Goal: Communication & Community: Answer question/provide support

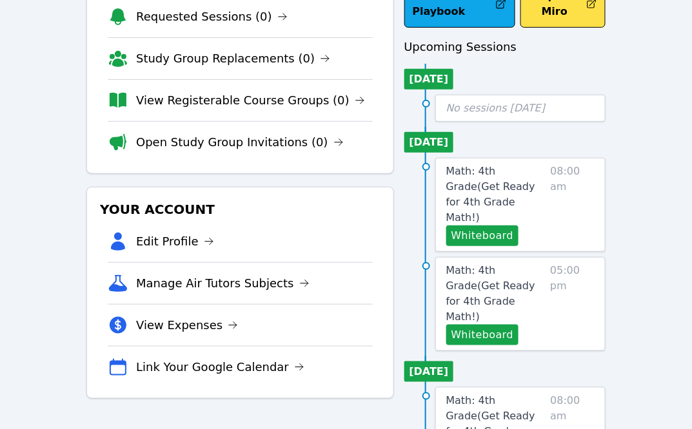
scroll to position [115, 0]
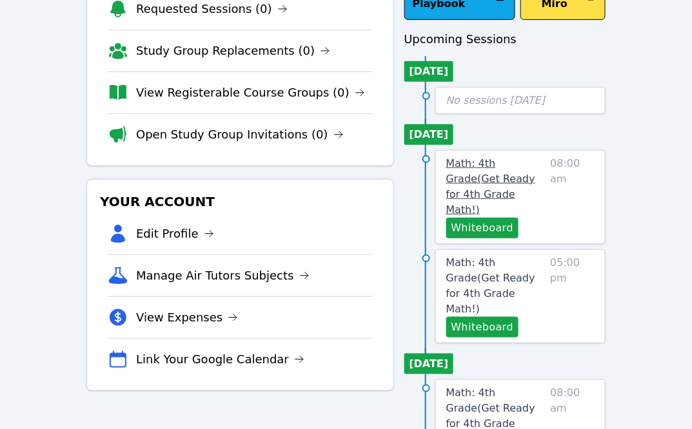
click at [498, 161] on span "Math: 4th Grade ( Get Ready for 4th Grade Math! )" at bounding box center [490, 186] width 89 height 59
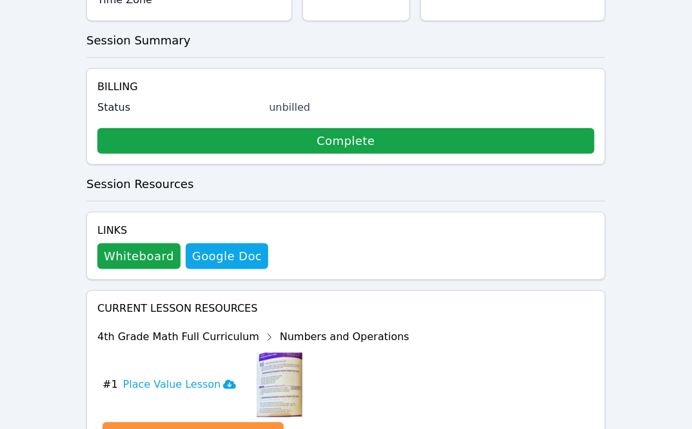
scroll to position [291, 0]
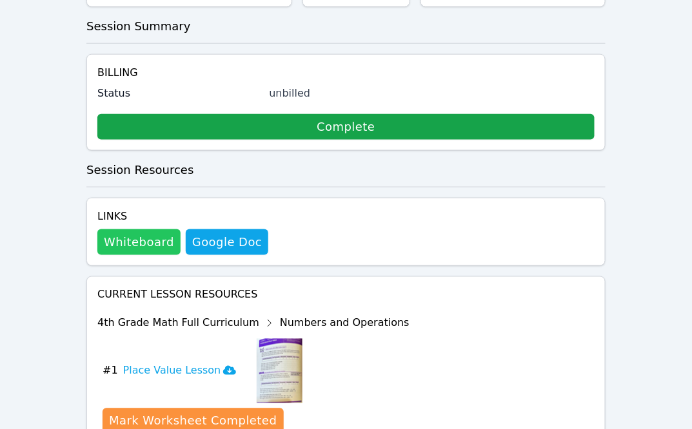
click at [153, 246] on button "Whiteboard" at bounding box center [138, 242] width 83 height 26
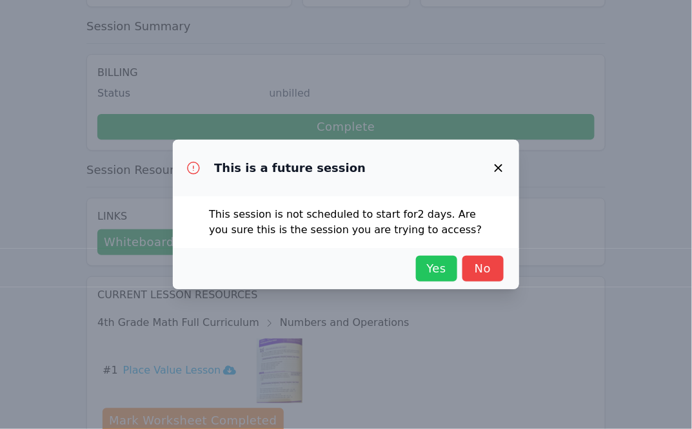
click at [443, 275] on span "Yes" at bounding box center [436, 269] width 28 height 18
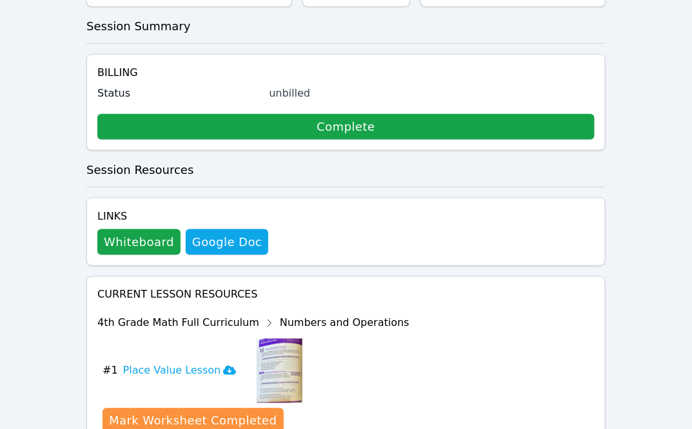
scroll to position [0, 0]
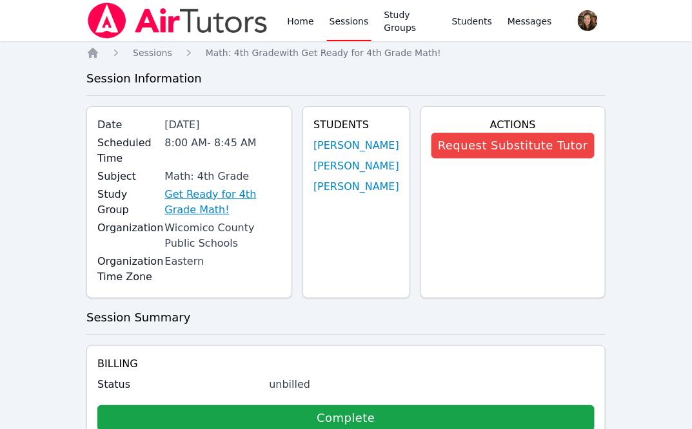
click at [230, 206] on link "Get Ready for 4th Grade Math!" at bounding box center [222, 202] width 117 height 31
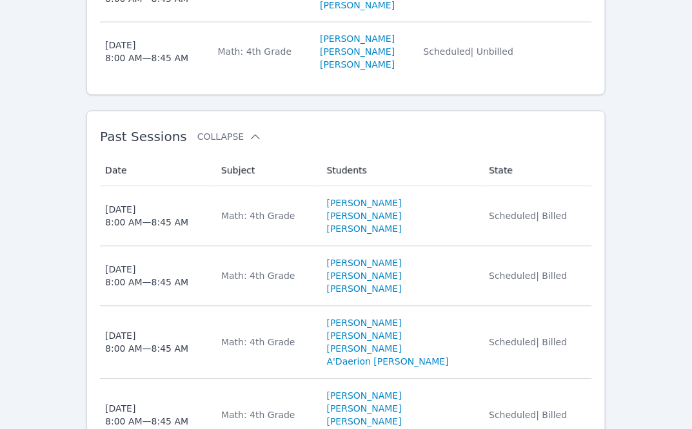
scroll to position [539, 0]
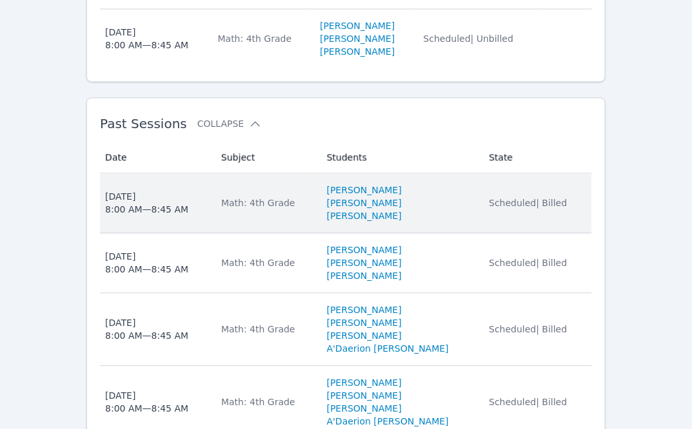
click at [304, 174] on td "Subject Math: 4th Grade" at bounding box center [266, 204] width 106 height 60
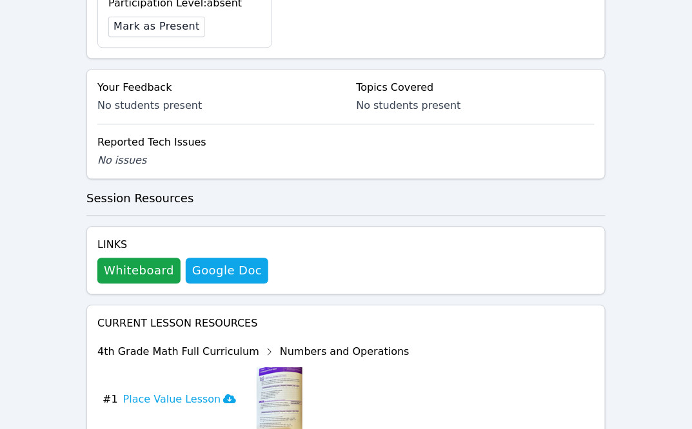
scroll to position [634, 0]
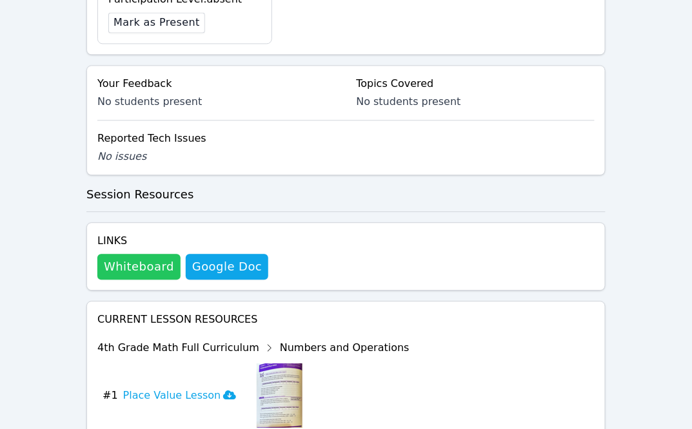
click at [135, 273] on button "Whiteboard" at bounding box center [138, 267] width 83 height 26
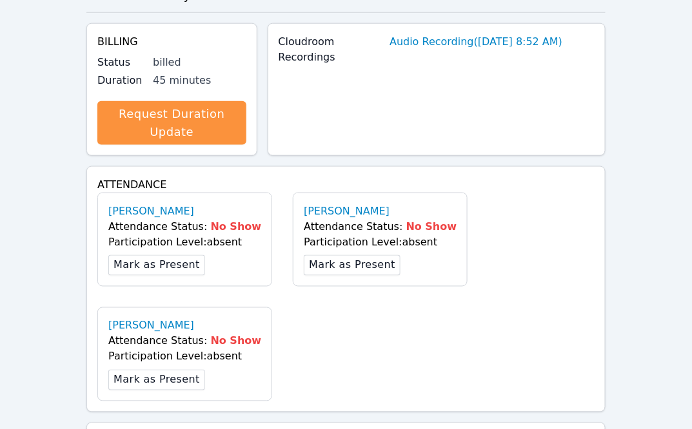
scroll to position [0, 0]
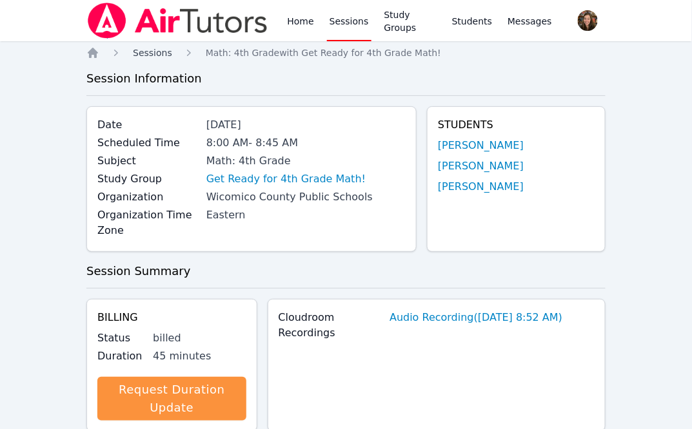
click at [151, 53] on span "Sessions" at bounding box center [152, 53] width 39 height 10
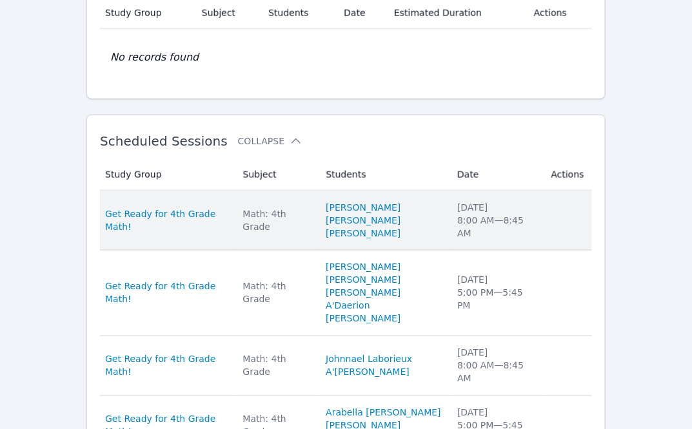
scroll to position [283, 0]
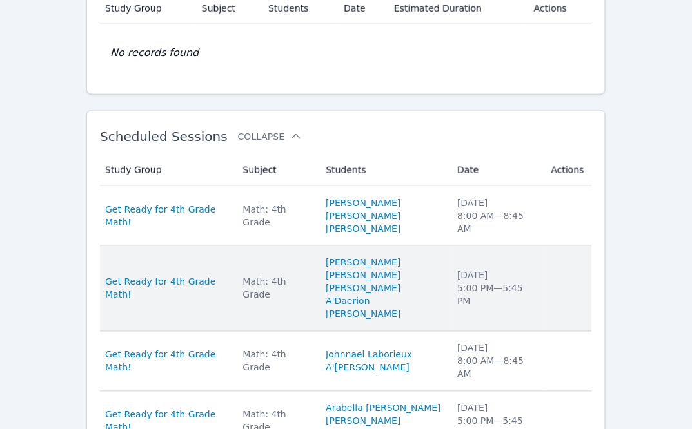
click at [224, 267] on td "Study Group Get Ready for 4th Grade Math!" at bounding box center [167, 289] width 135 height 86
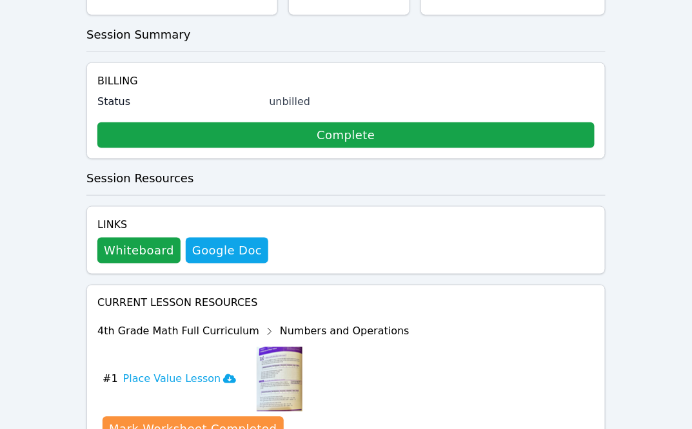
scroll to position [409, 0]
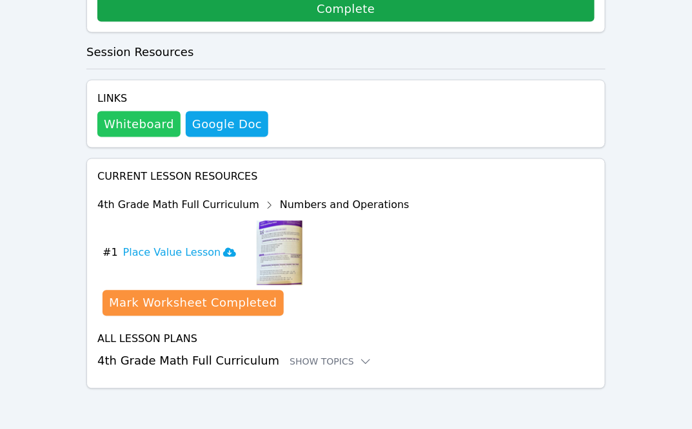
click at [156, 130] on button "Whiteboard" at bounding box center [138, 124] width 83 height 26
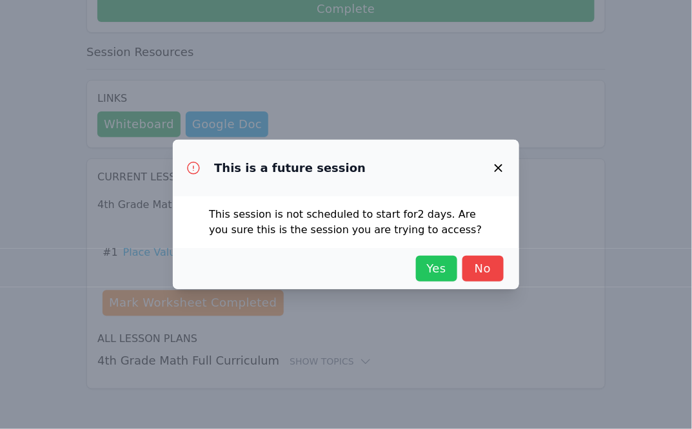
click at [442, 275] on span "Yes" at bounding box center [436, 269] width 28 height 18
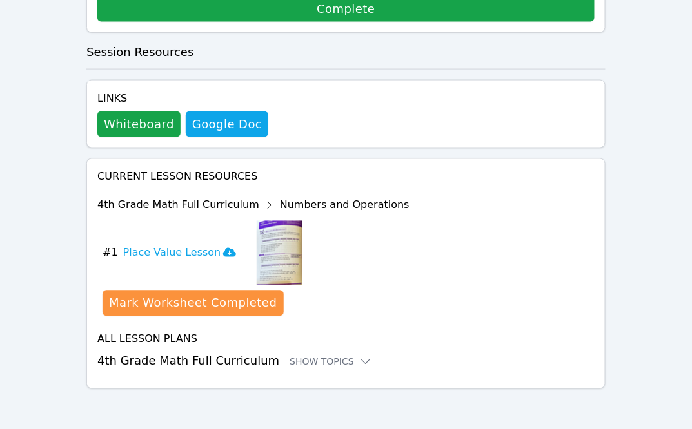
scroll to position [0, 0]
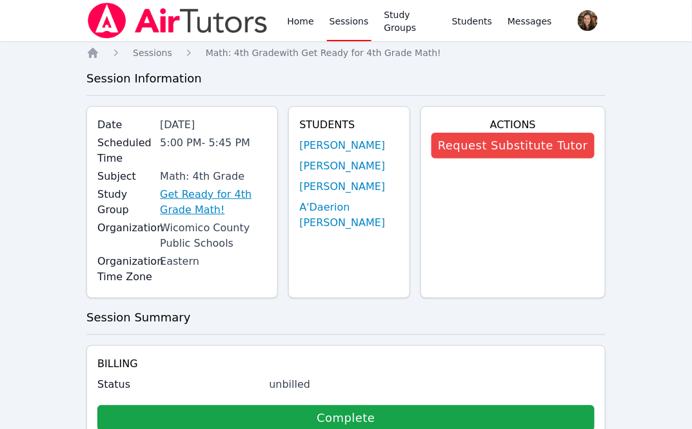
click at [233, 193] on link "Get Ready for 4th Grade Math!" at bounding box center [213, 202] width 107 height 31
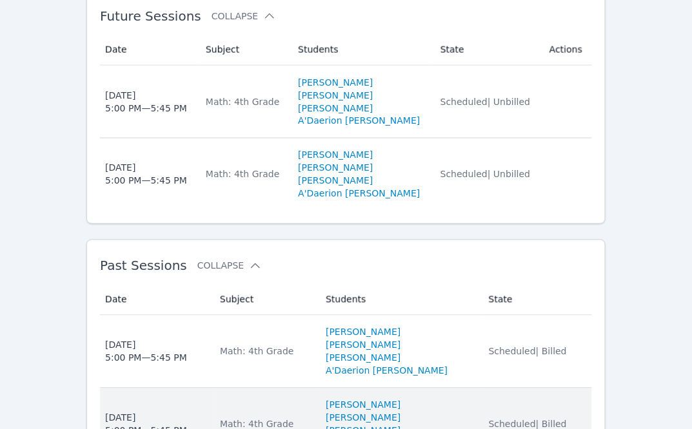
scroll to position [422, 0]
